Goal: Information Seeking & Learning: Learn about a topic

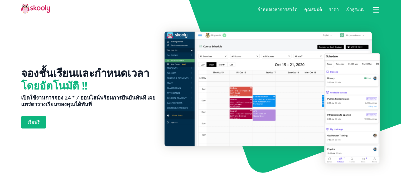
select select "th"
select select "66"
select select "[GEOGRAPHIC_DATA]"
select select "[GEOGRAPHIC_DATA]/[GEOGRAPHIC_DATA]"
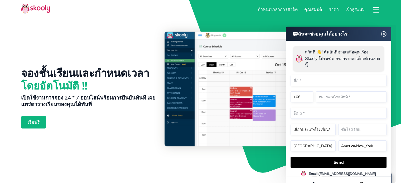
click at [299, 9] on link "กำหนดเวลาการสาธิต" at bounding box center [277, 9] width 47 height 9
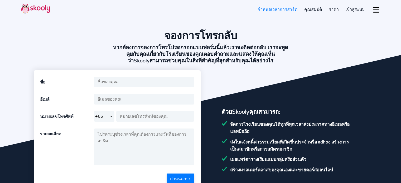
select select "66"
select select "th"
select select "66"
select select "[GEOGRAPHIC_DATA]"
select select "[GEOGRAPHIC_DATA]/[GEOGRAPHIC_DATA]"
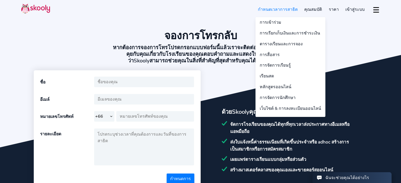
click at [318, 10] on link "คุณสมบัติ" at bounding box center [313, 9] width 25 height 9
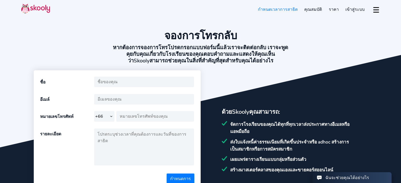
click at [337, 8] on span "ราคา" at bounding box center [334, 10] width 10 height 6
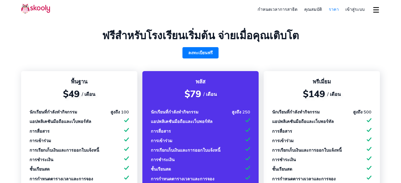
select select "th"
select select "66"
select select "[GEOGRAPHIC_DATA]"
select select "[GEOGRAPHIC_DATA]/[GEOGRAPHIC_DATA]"
